Goal: Download file/media

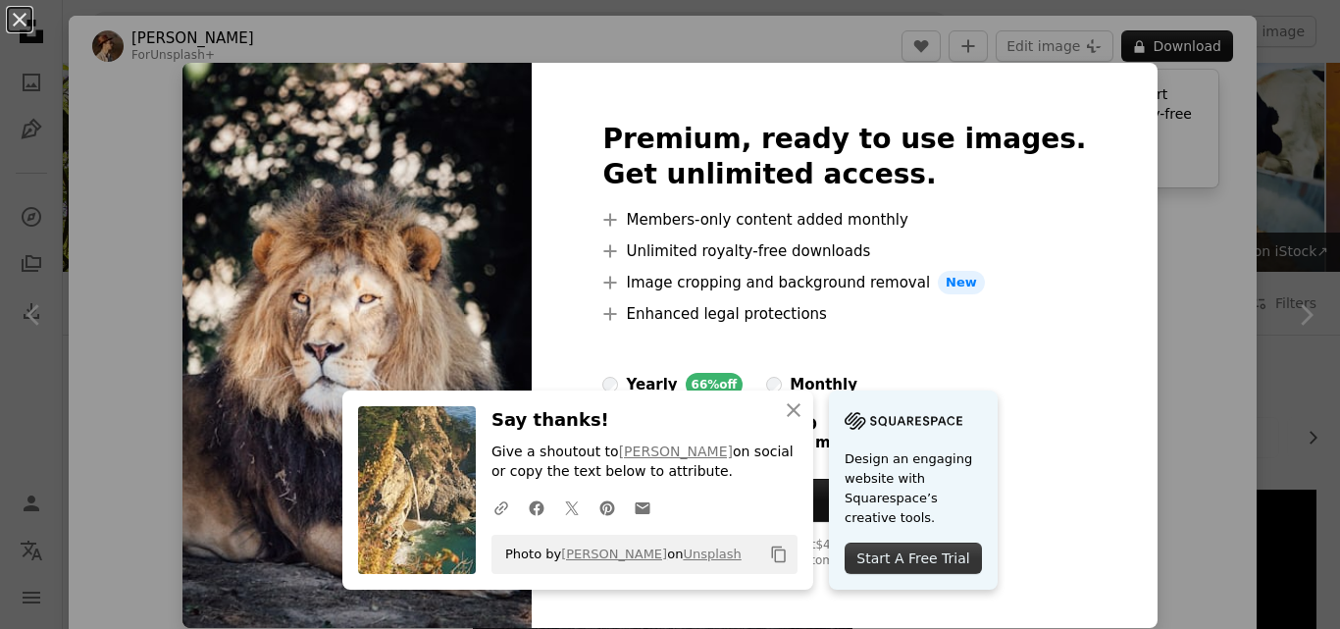
scroll to position [1276, 0]
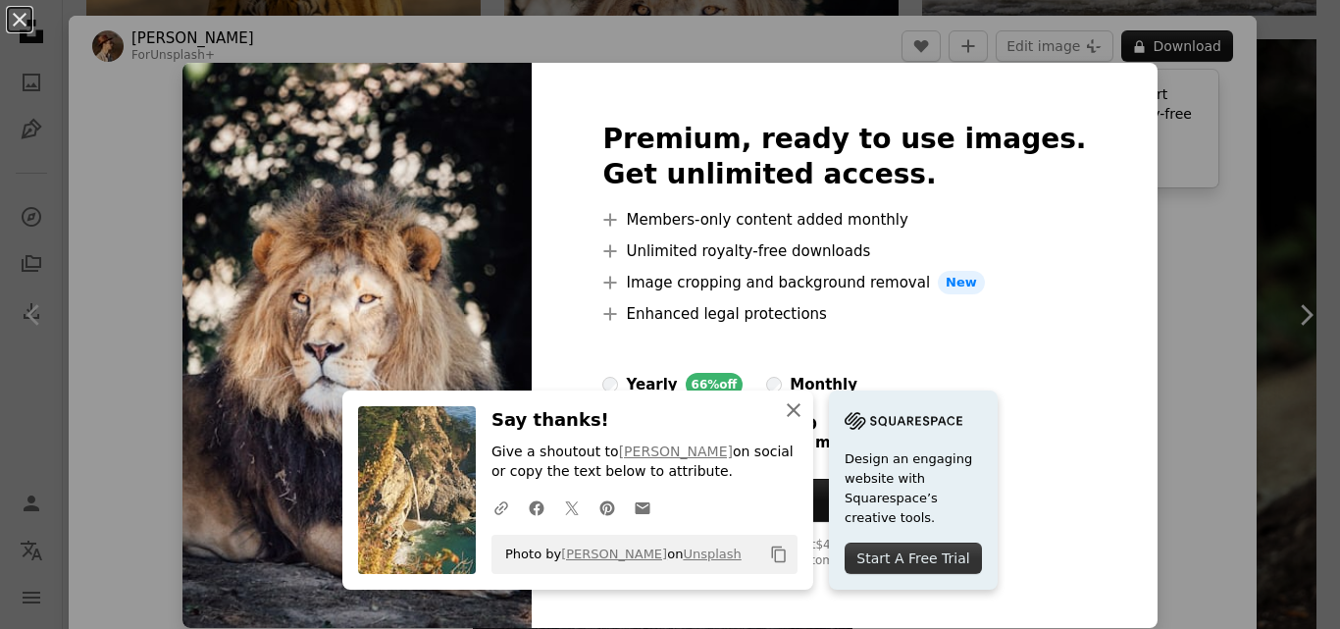
click at [791, 406] on icon "button" at bounding box center [794, 410] width 14 height 14
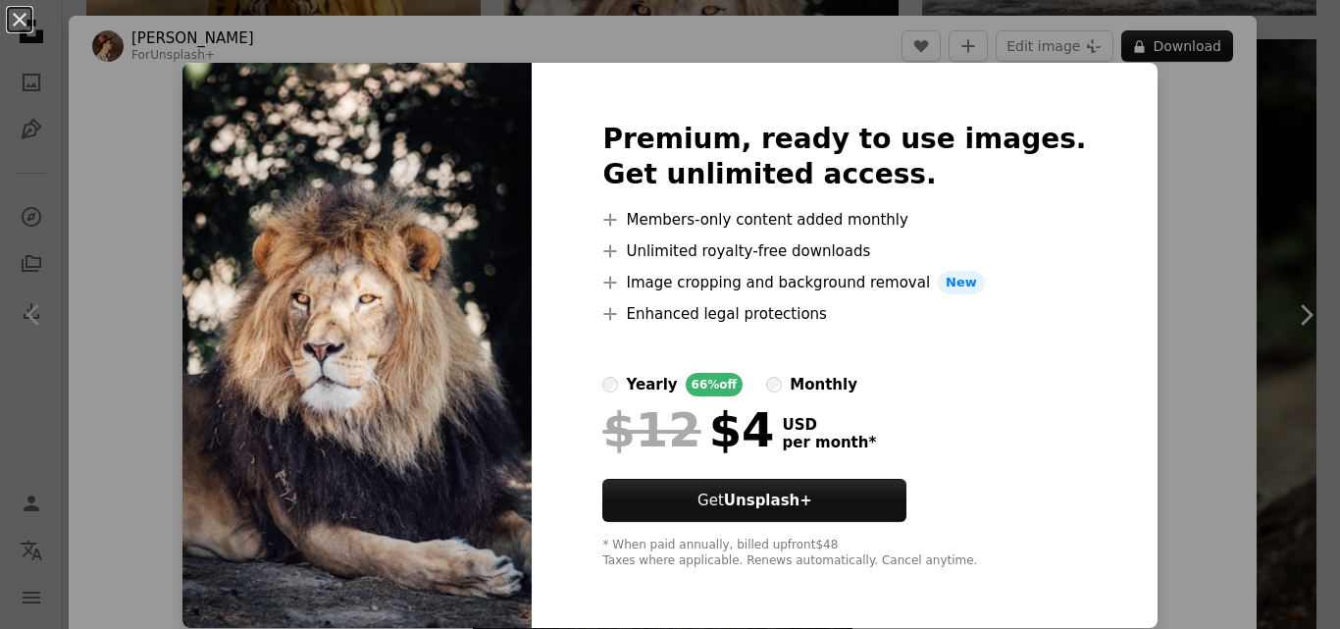
scroll to position [1, 0]
drag, startPoint x: 1194, startPoint y: 100, endPoint x: 1008, endPoint y: 115, distance: 187.0
click at [1202, 95] on div "An X shape Premium, ready to use images. Get unlimited access. A plus sign Memb…" at bounding box center [670, 314] width 1340 height 629
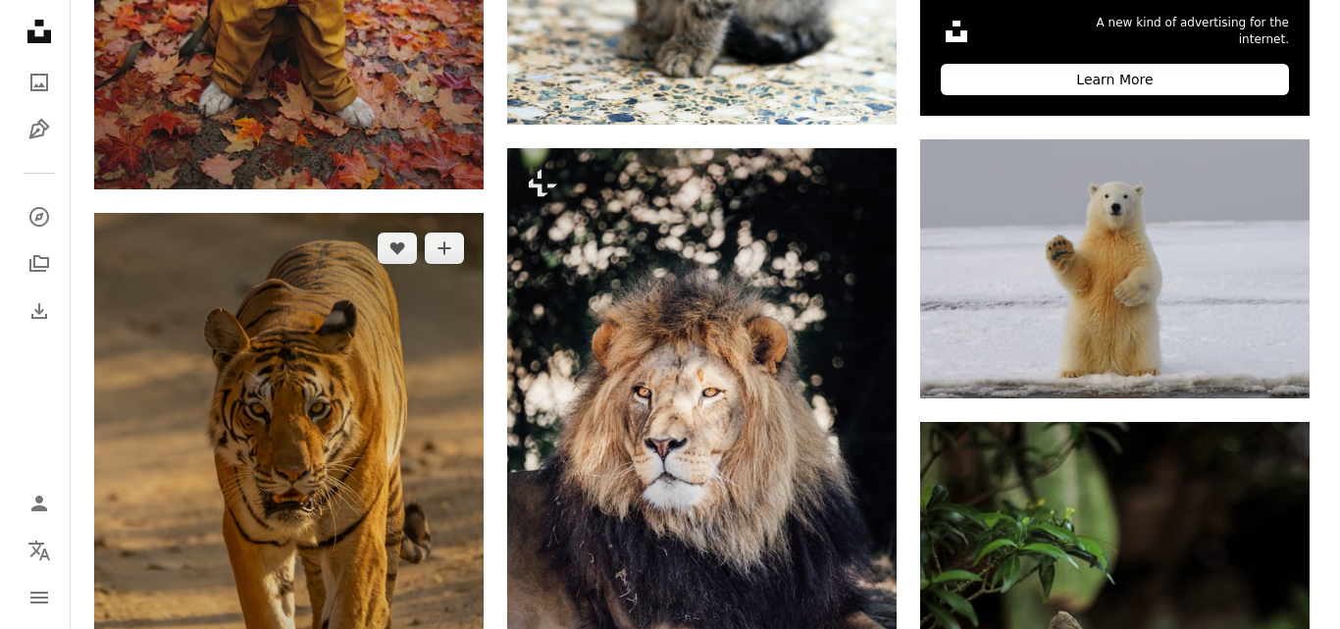
scroll to position [883, 0]
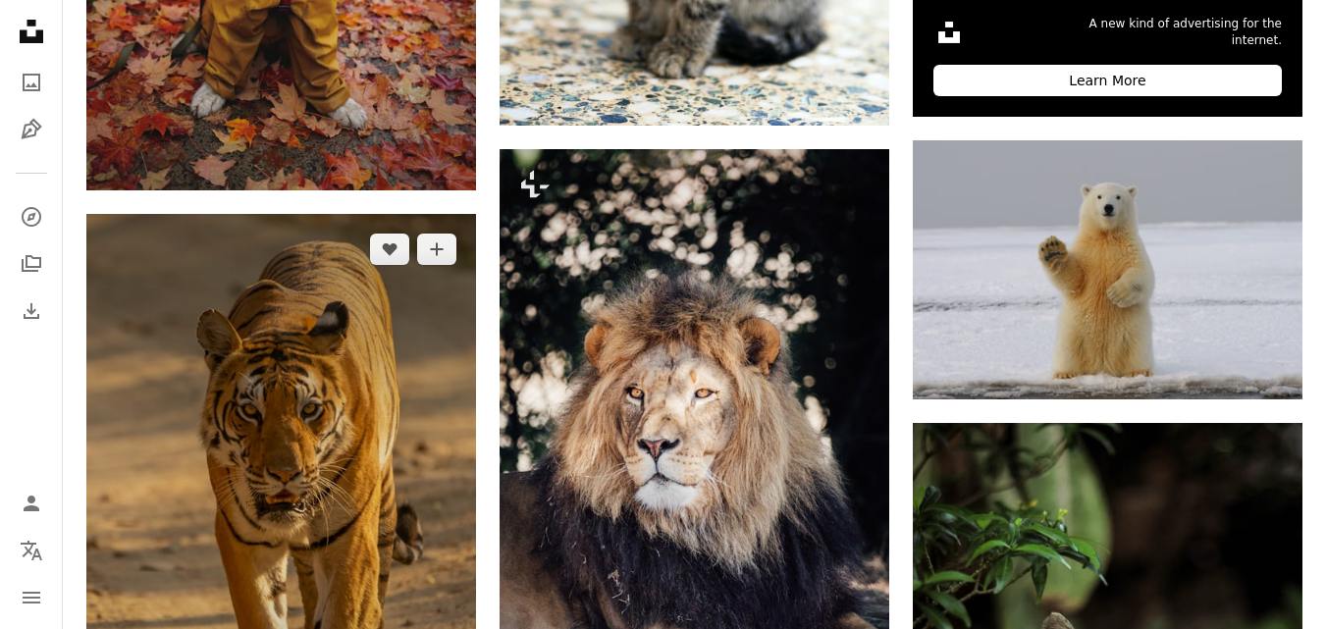
click at [407, 423] on img at bounding box center [281, 506] width 390 height 585
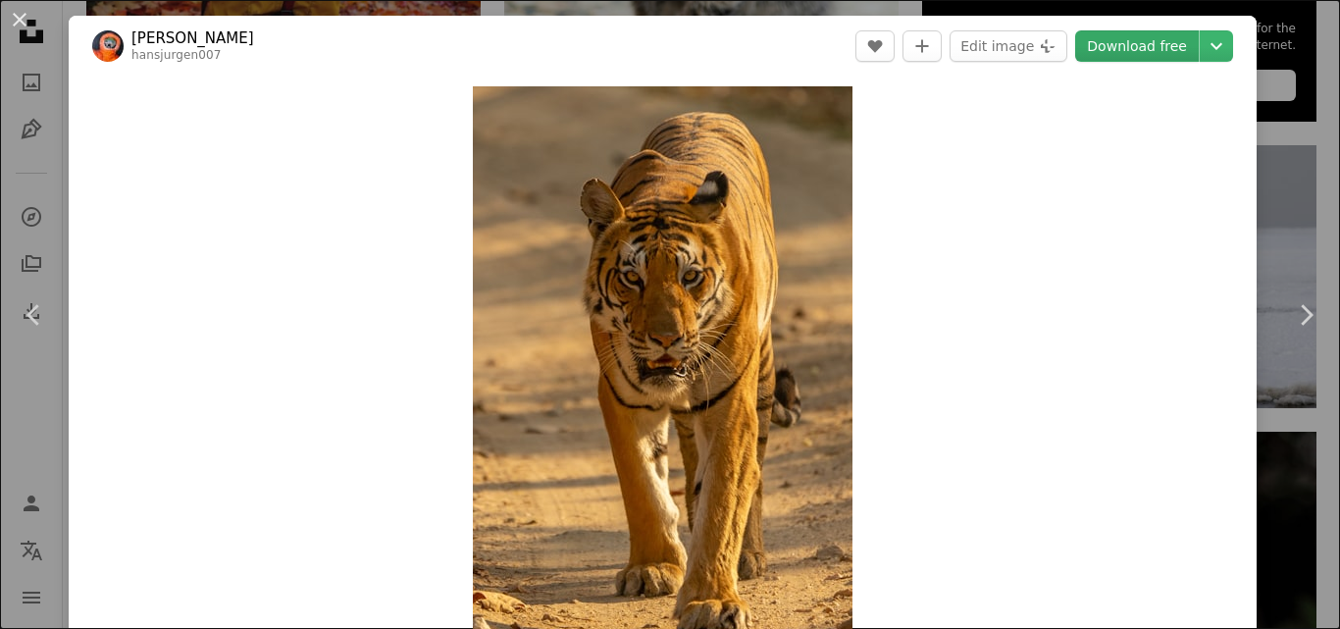
click at [1083, 54] on link "Download free" at bounding box center [1137, 45] width 124 height 31
